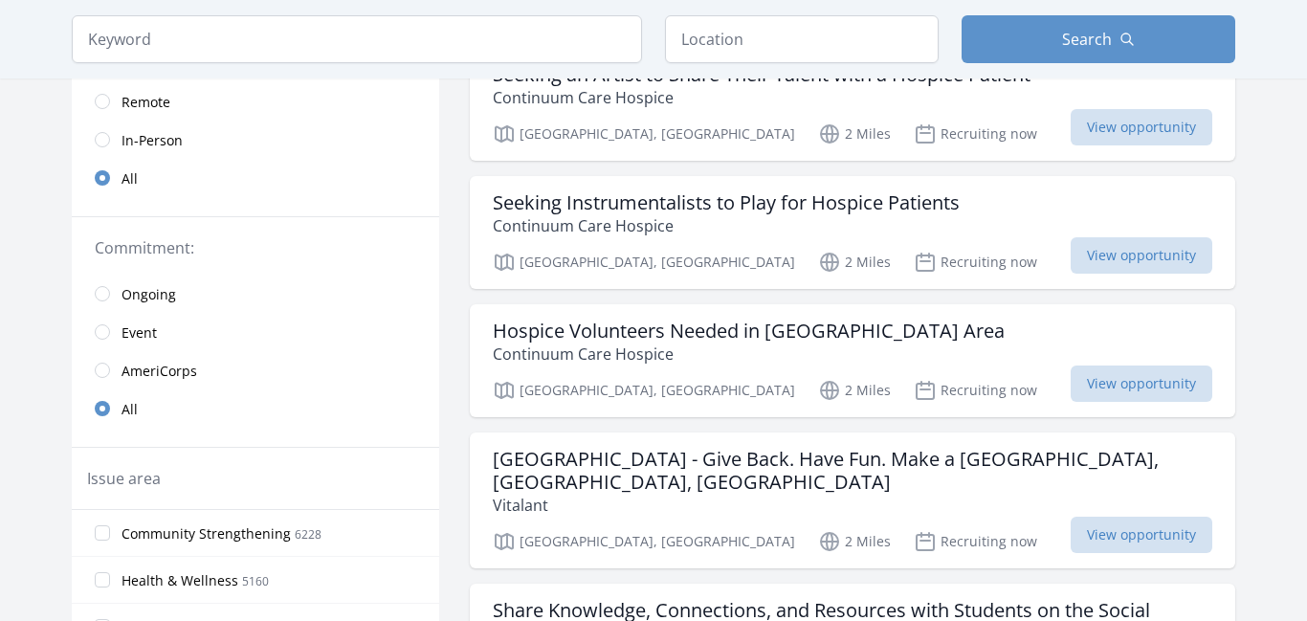
scroll to position [176, 0]
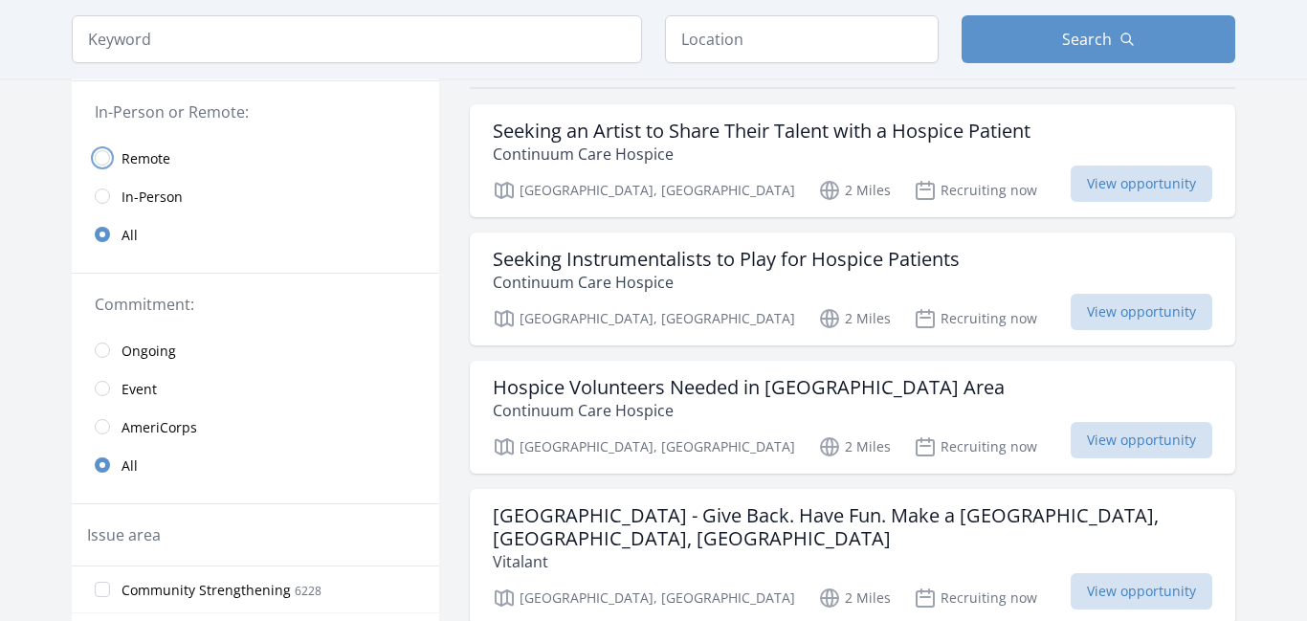
click at [100, 165] on input "radio" at bounding box center [102, 157] width 15 height 15
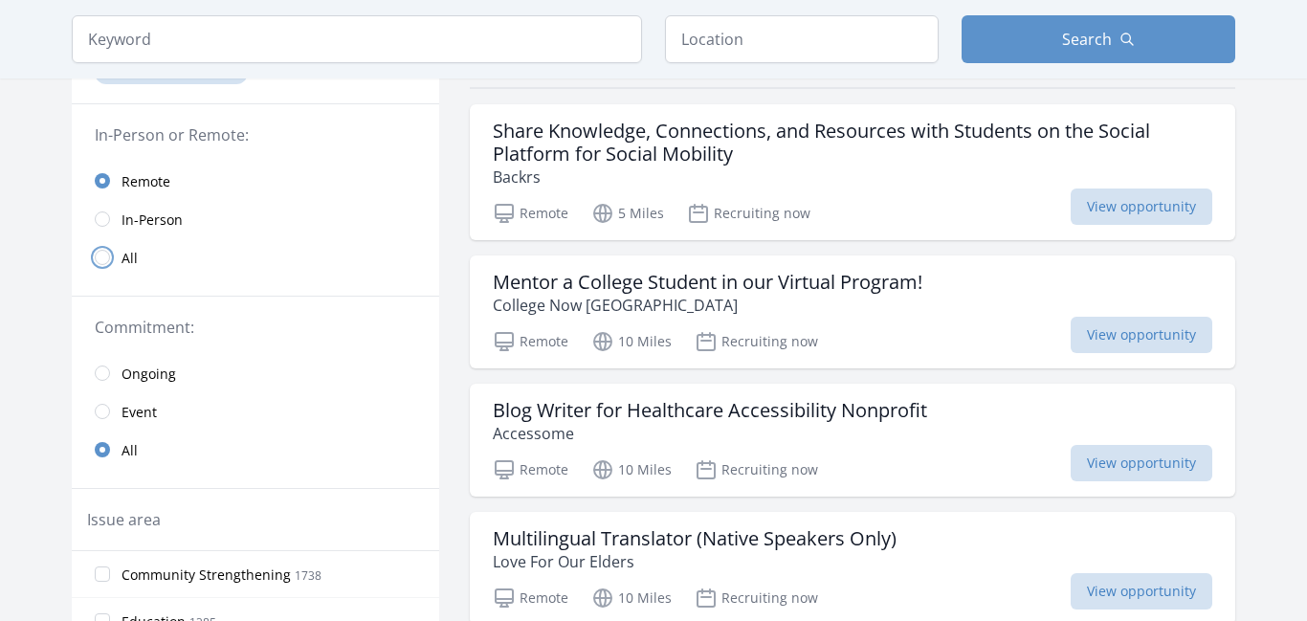
click at [99, 256] on input "radio" at bounding box center [102, 257] width 15 height 15
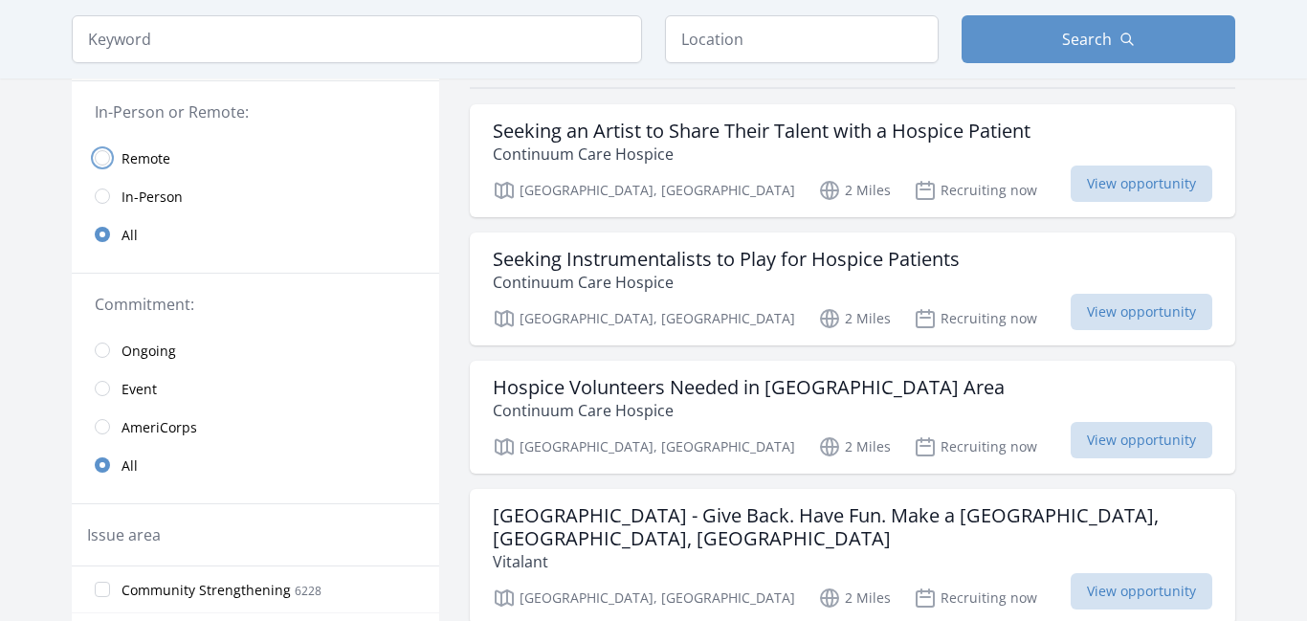
click at [98, 160] on input "radio" at bounding box center [102, 157] width 15 height 15
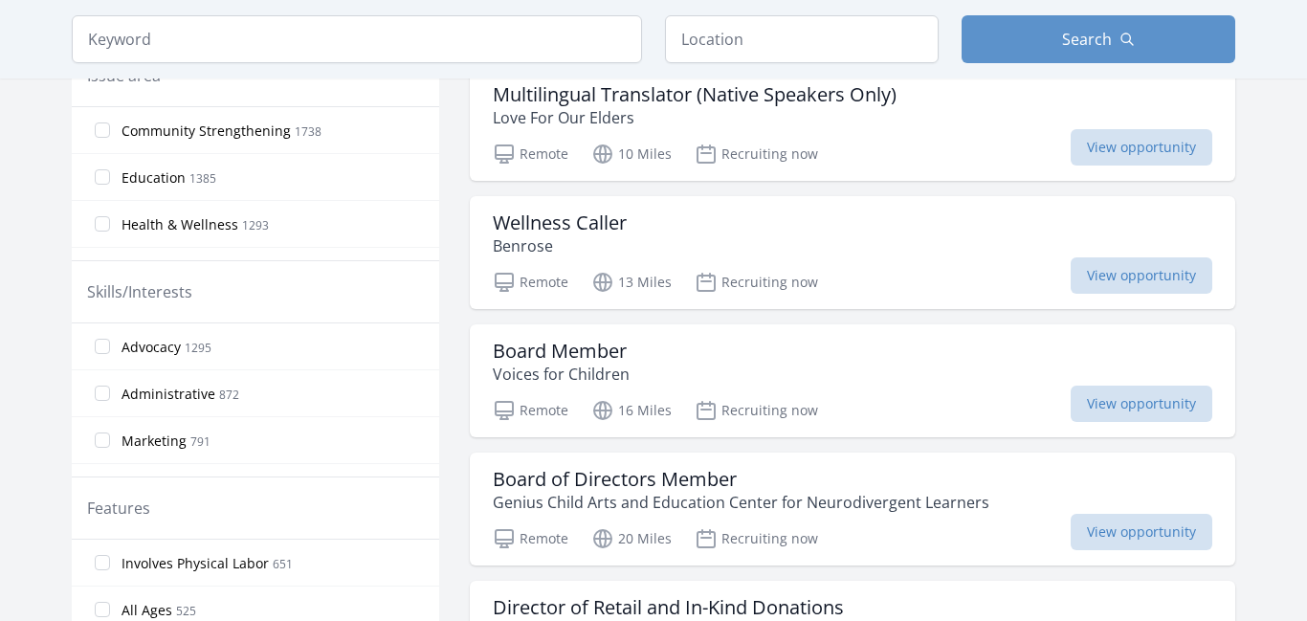
scroll to position [970, 0]
